Goal: Task Accomplishment & Management: Use online tool/utility

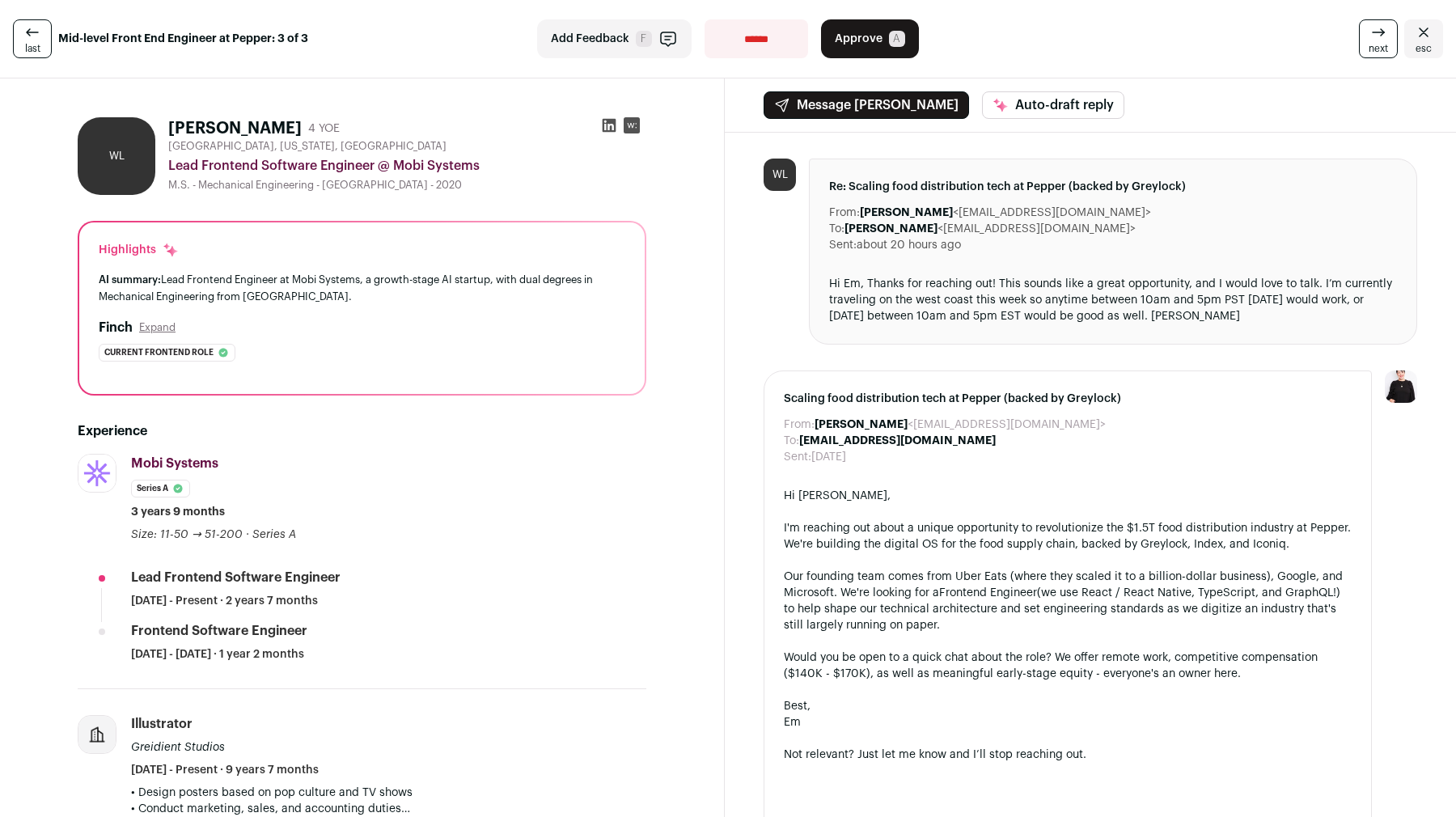
click at [829, 31] on button "Approve A" at bounding box center [869, 38] width 98 height 39
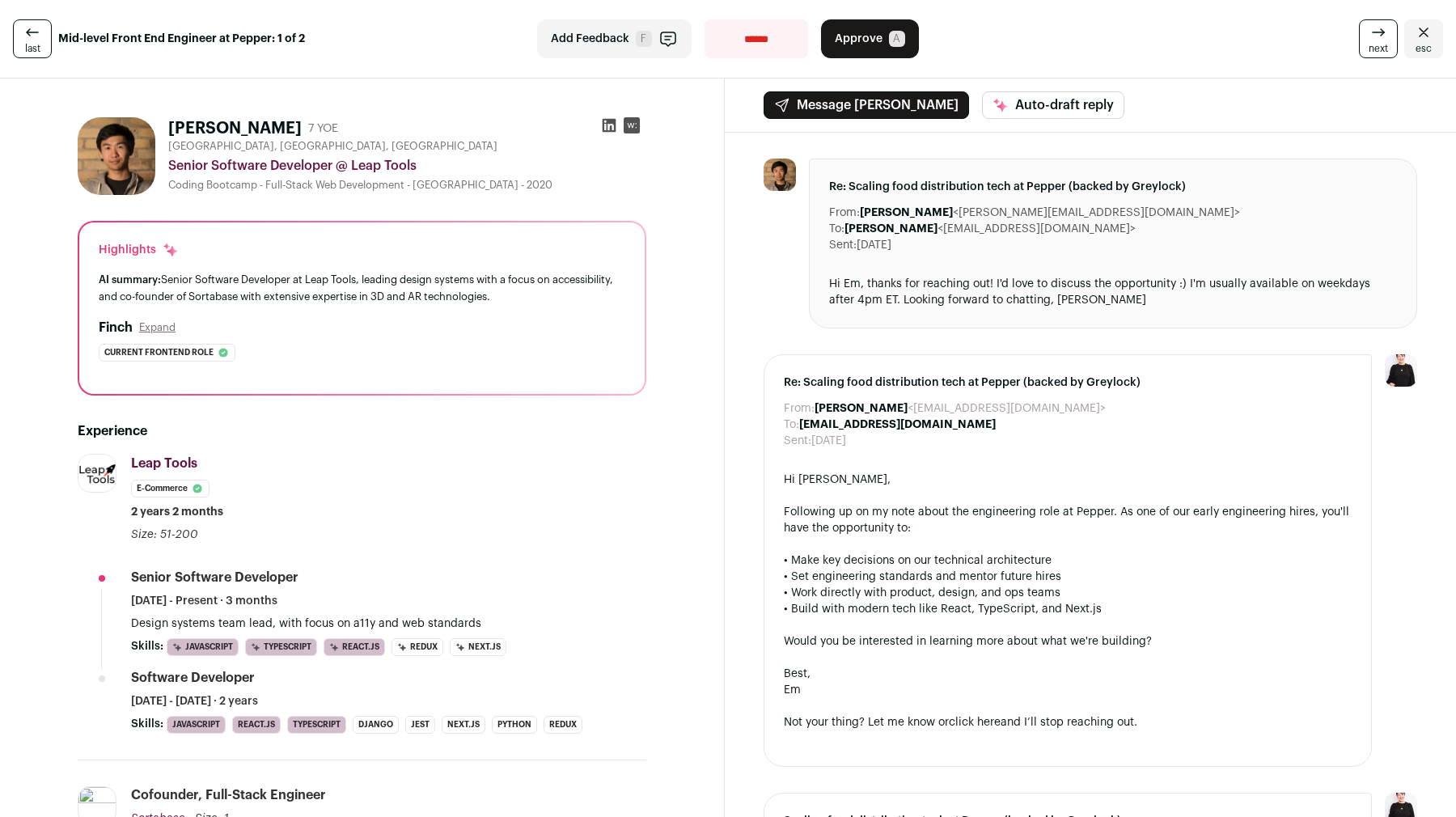
click at [885, 48] on button "Approve A" at bounding box center [869, 38] width 98 height 39
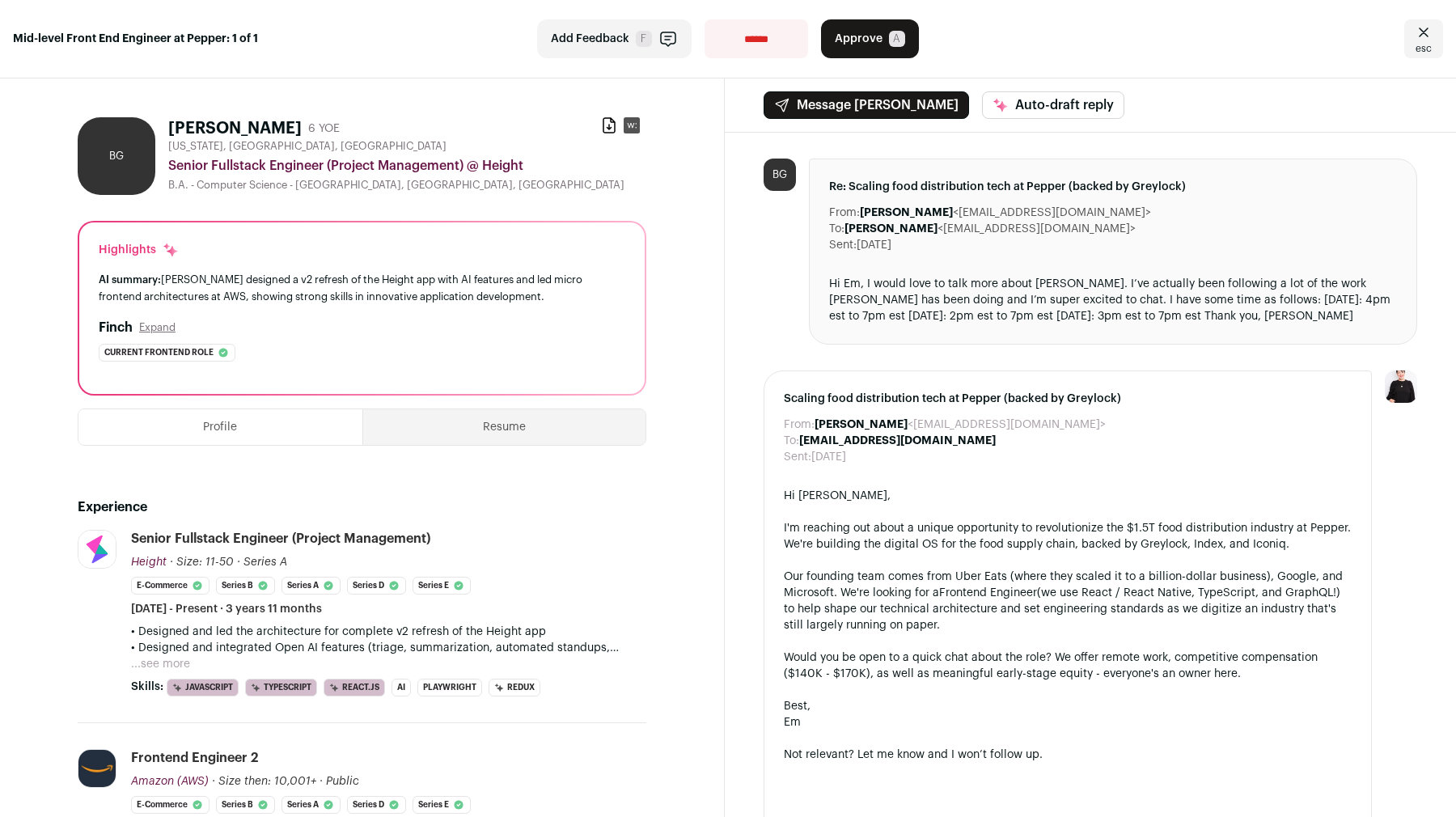
click at [175, 662] on button "...see more" at bounding box center [160, 664] width 59 height 16
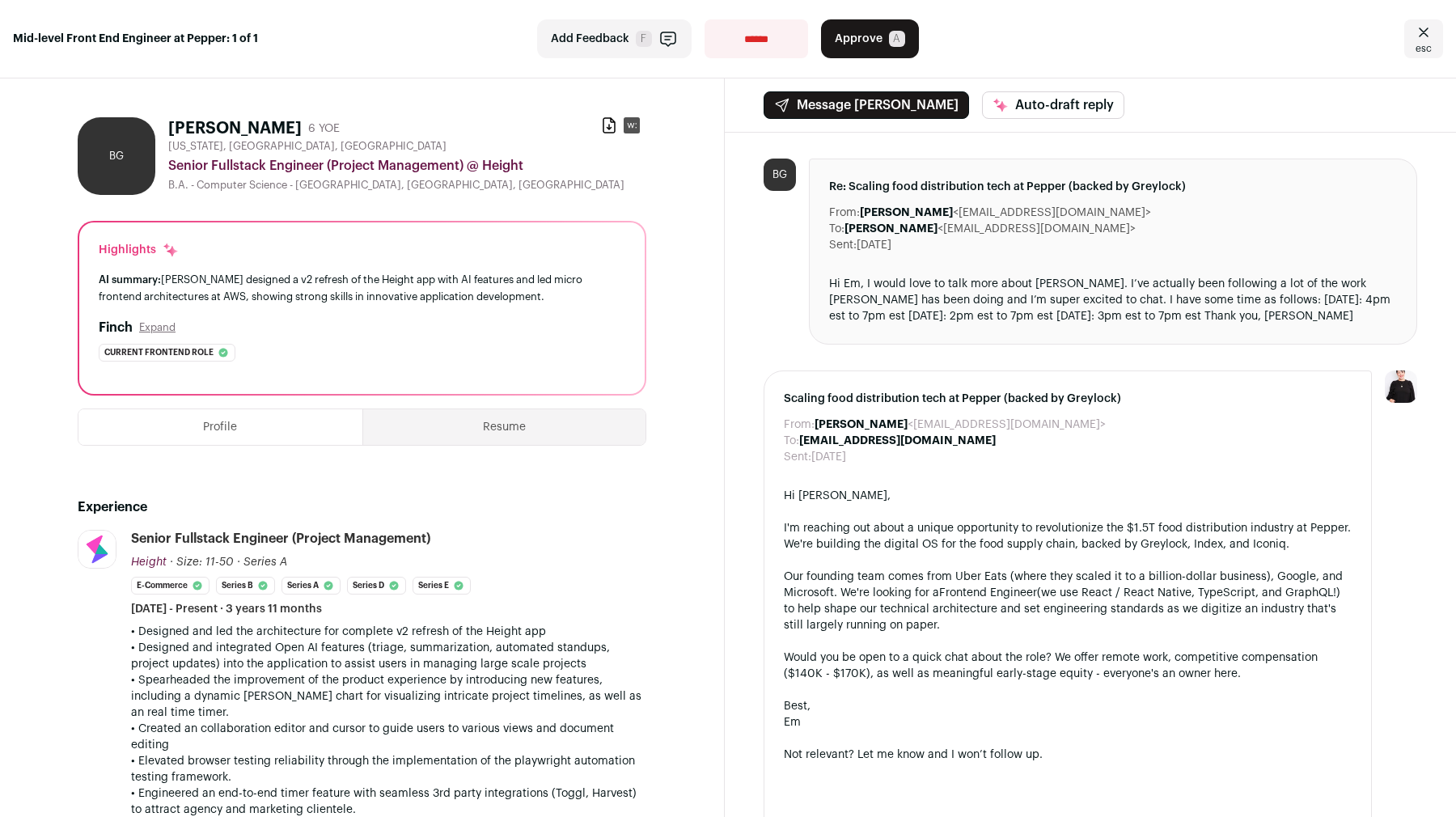
click at [889, 40] on span "A" at bounding box center [897, 39] width 16 height 16
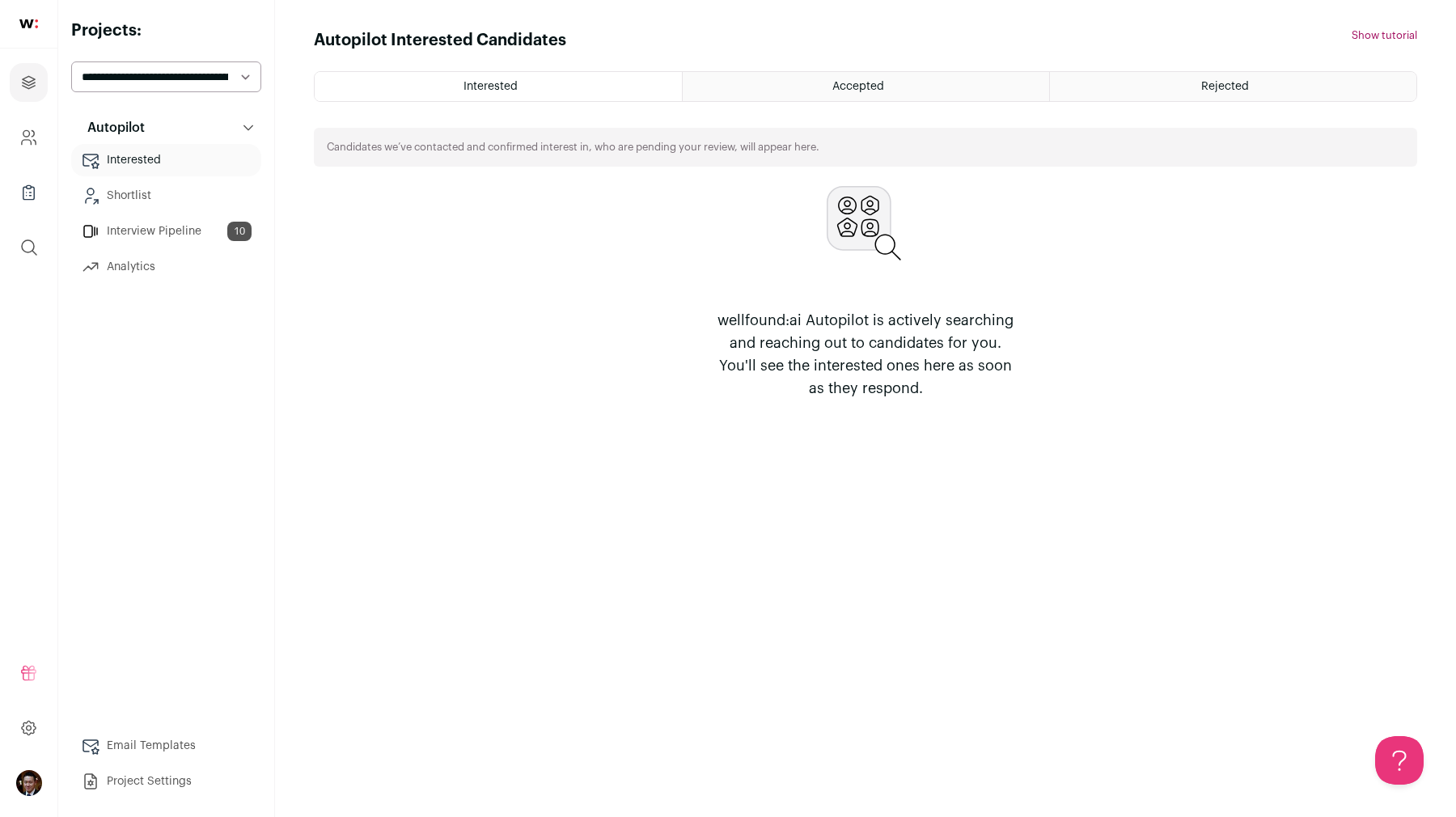
click at [842, 553] on div "Autopilot Interested Candidates Hide tutorial Show tutorial Interested Accepted…" at bounding box center [865, 408] width 1103 height 759
